Goal: Browse casually: Explore the website without a specific task or goal

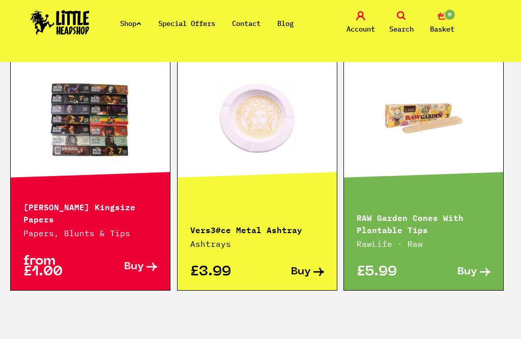
scroll to position [663, 0]
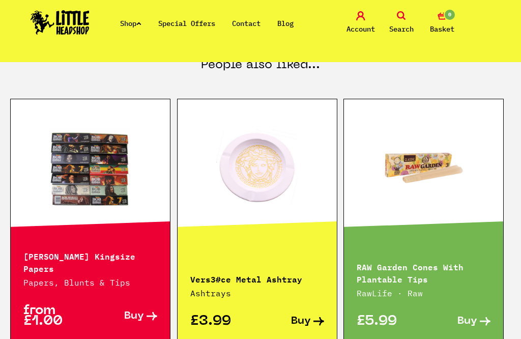
click at [271, 176] on link at bounding box center [257, 168] width 159 height 102
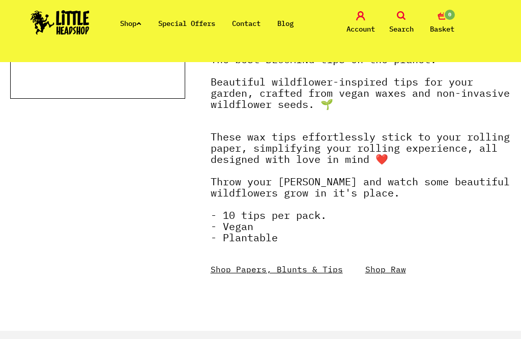
scroll to position [346, 0]
click at [390, 272] on link "Shop Raw" at bounding box center [385, 269] width 41 height 10
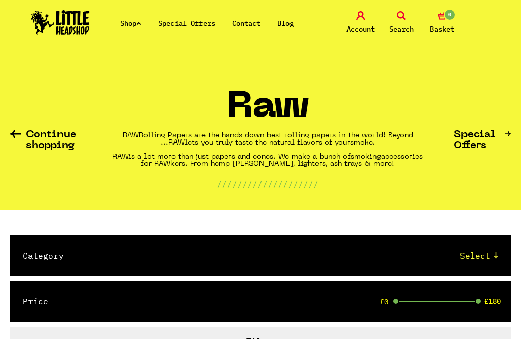
click at [137, 27] on link "Shop" at bounding box center [130, 23] width 21 height 9
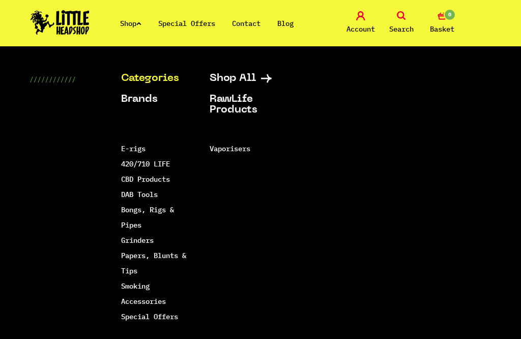
click at [143, 241] on link "Grinders" at bounding box center [137, 240] width 33 height 9
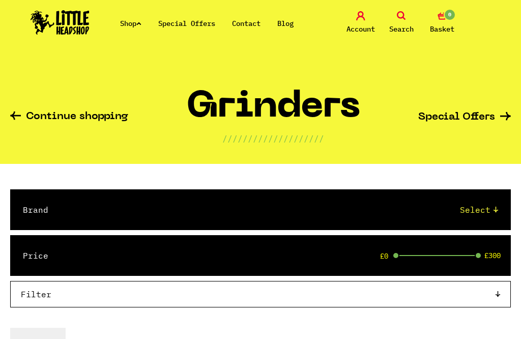
click at [193, 19] on link "Special Offers" at bounding box center [186, 23] width 57 height 9
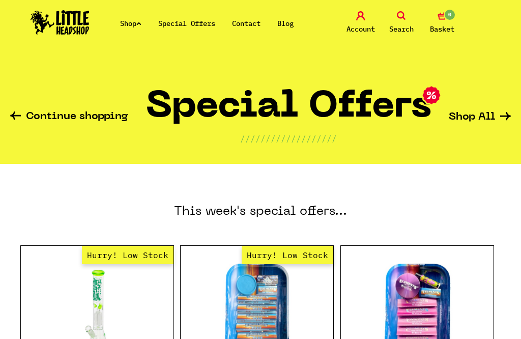
click at [141, 19] on link "Shop" at bounding box center [130, 23] width 21 height 9
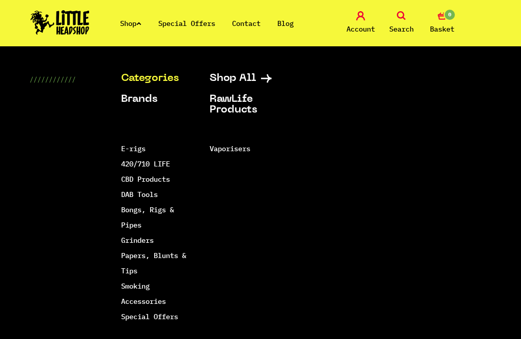
click at [155, 301] on link "Smoking Accessories" at bounding box center [143, 293] width 45 height 24
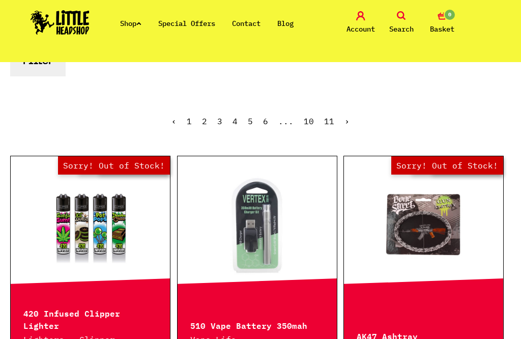
scroll to position [317, 0]
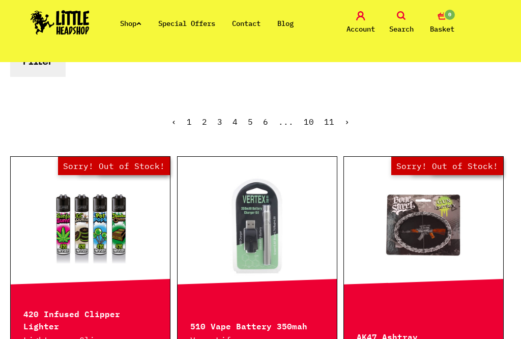
click at [205, 120] on link "2" at bounding box center [204, 122] width 5 height 10
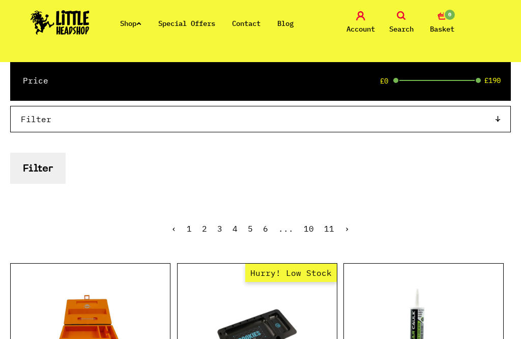
scroll to position [215, 0]
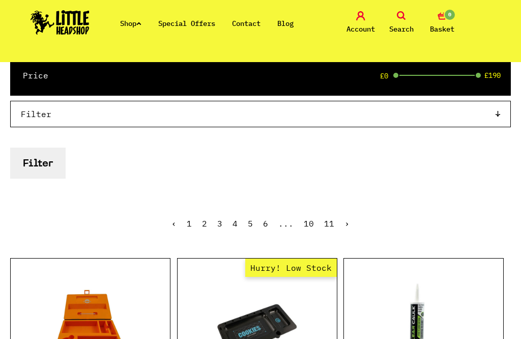
click at [220, 226] on link "3" at bounding box center [219, 223] width 5 height 10
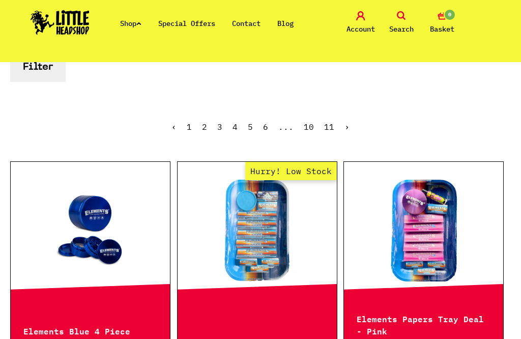
scroll to position [295, 0]
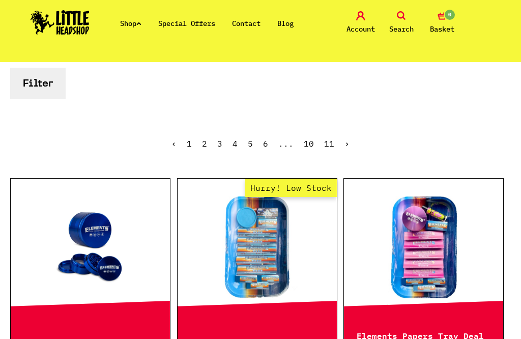
click at [326, 145] on link "11" at bounding box center [329, 143] width 10 height 10
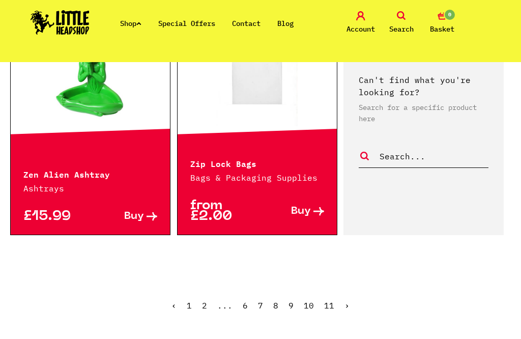
scroll to position [974, 0]
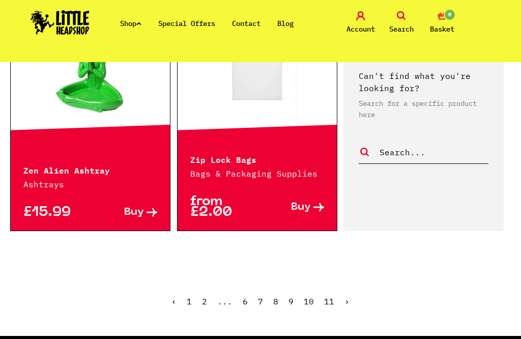
click at [305, 296] on link "10" at bounding box center [309, 301] width 10 height 10
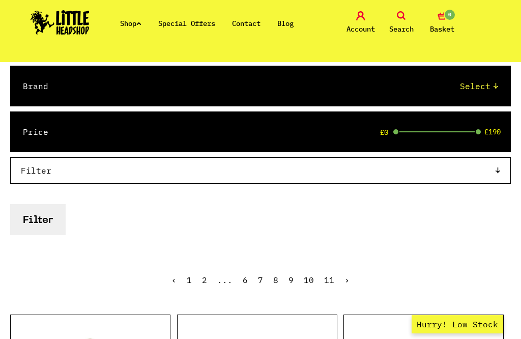
scroll to position [200, 0]
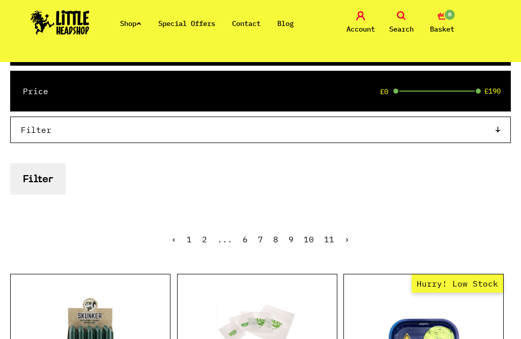
click at [289, 242] on link "9" at bounding box center [291, 239] width 5 height 10
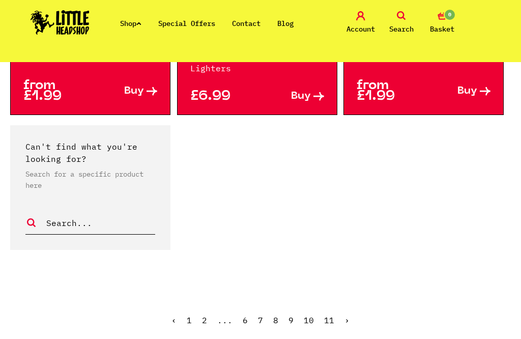
scroll to position [2123, 0]
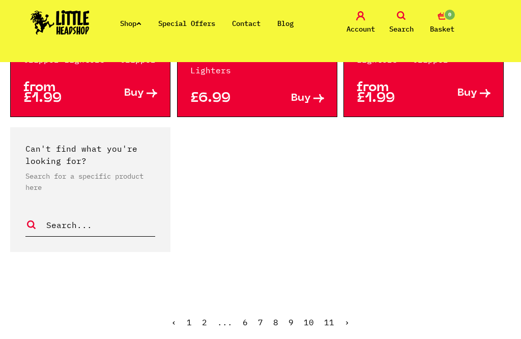
click at [277, 317] on link "8" at bounding box center [275, 322] width 5 height 10
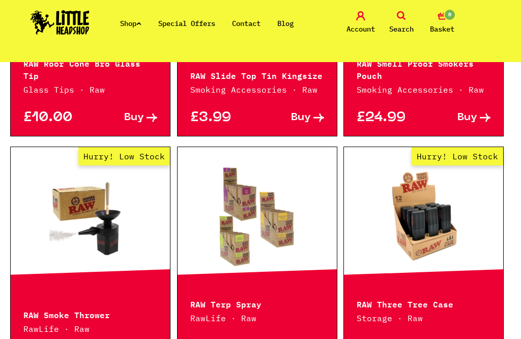
scroll to position [1278, 0]
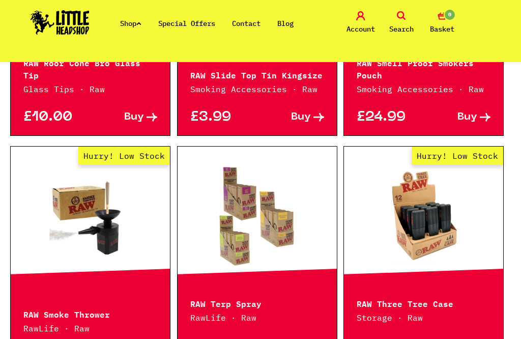
click at [280, 239] on link at bounding box center [257, 215] width 159 height 102
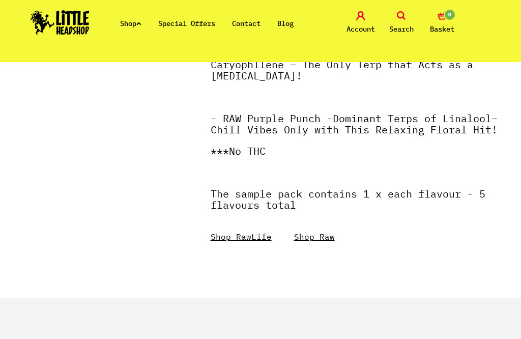
scroll to position [729, 0]
